Goal: Information Seeking & Learning: Check status

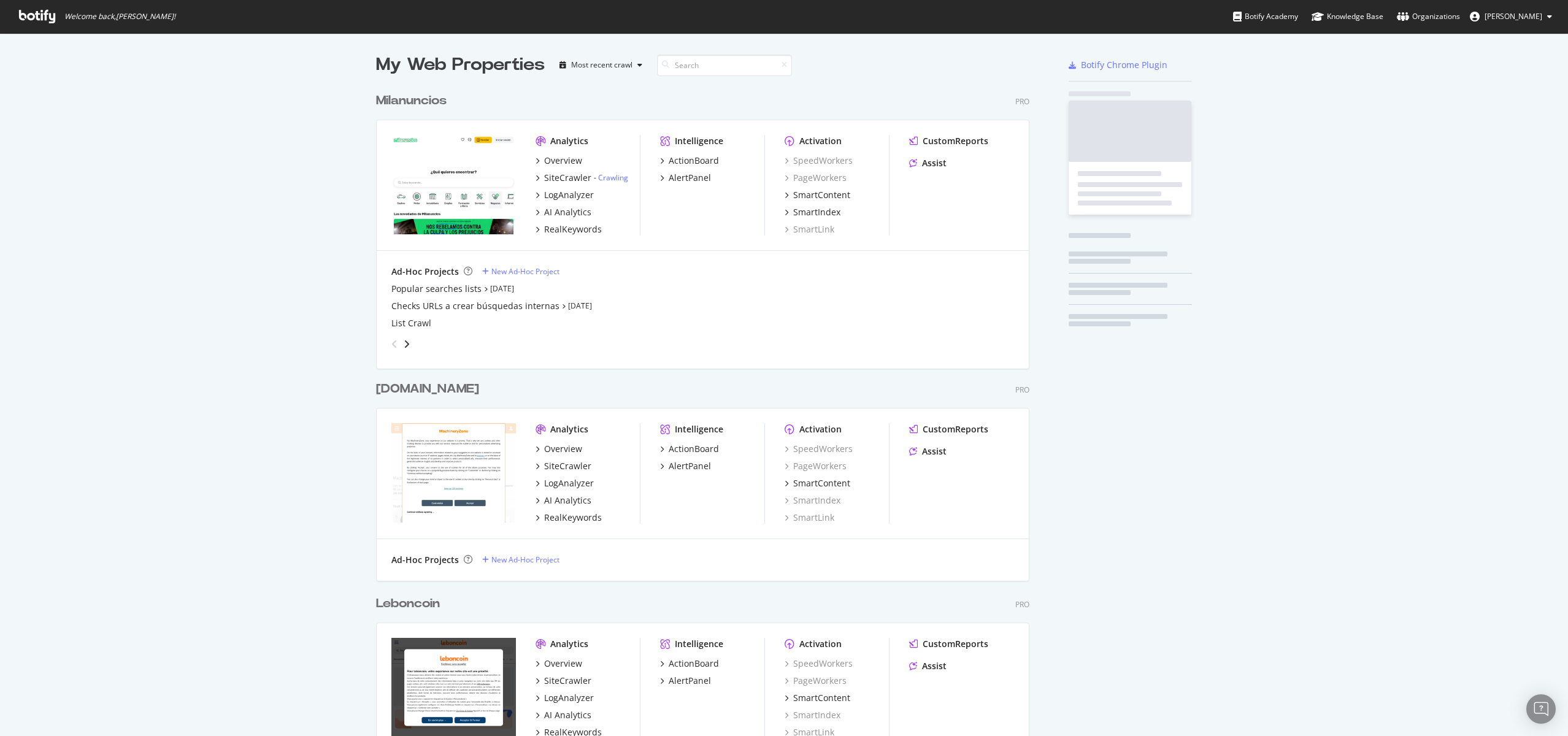
scroll to position [3741, 663]
